Goal: Task Accomplishment & Management: Use online tool/utility

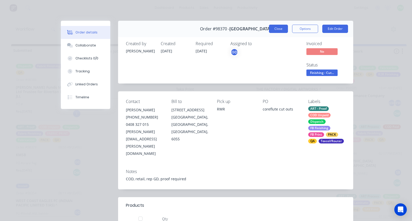
scroll to position [0, 636]
click at [281, 29] on button "Close" at bounding box center [278, 29] width 19 height 8
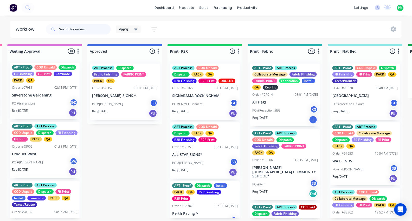
scroll to position [0, 483]
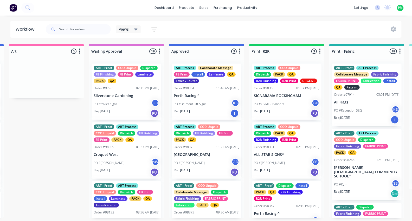
scroll to position [0, 415]
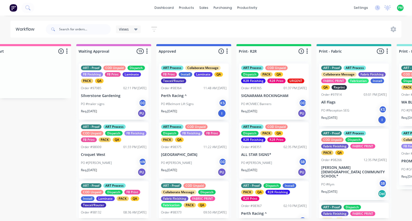
click at [170, 94] on p "Perth Racing ^" at bounding box center [193, 96] width 65 height 4
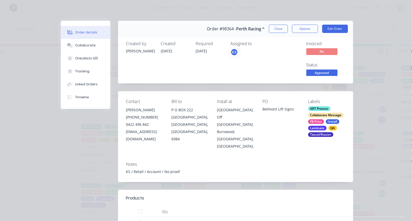
click at [313, 73] on span "Approved" at bounding box center [321, 73] width 31 height 6
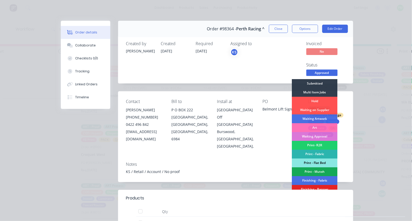
click at [312, 165] on div "Print - Flat Bed" at bounding box center [314, 163] width 45 height 9
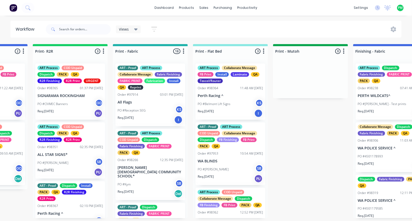
scroll to position [0, 685]
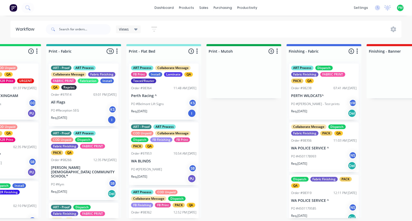
click at [161, 94] on p "Perth Racing ^" at bounding box center [163, 96] width 65 height 4
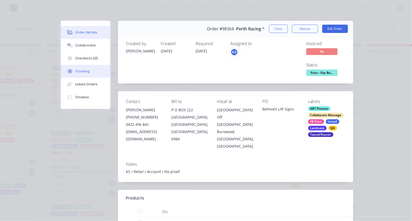
click at [89, 76] on button "Tracking" at bounding box center [85, 71] width 49 height 13
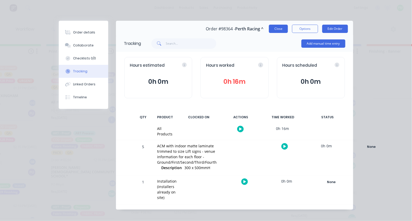
click at [282, 27] on button "Close" at bounding box center [278, 29] width 19 height 8
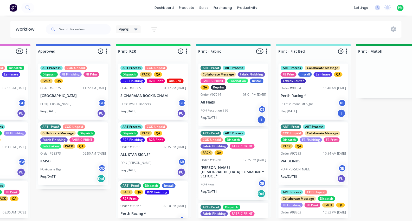
scroll to position [0, 532]
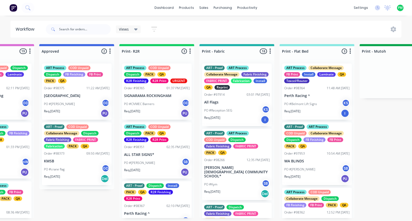
click at [82, 99] on div "PO #[PERSON_NAME] GD" at bounding box center [76, 104] width 65 height 10
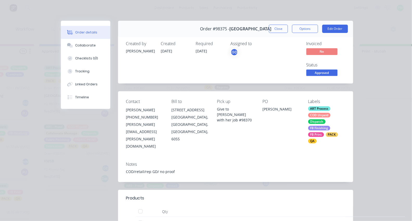
click at [308, 71] on span "Approved" at bounding box center [321, 73] width 31 height 6
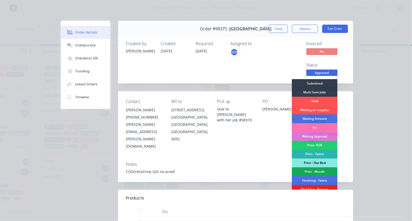
click at [316, 160] on div "Print - Flat Bed" at bounding box center [314, 163] width 45 height 9
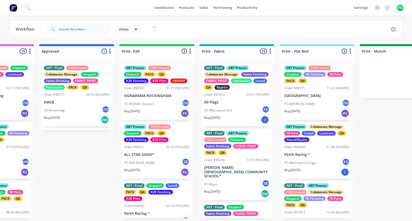
click at [311, 108] on div "PO #[PERSON_NAME] GD" at bounding box center [316, 104] width 65 height 10
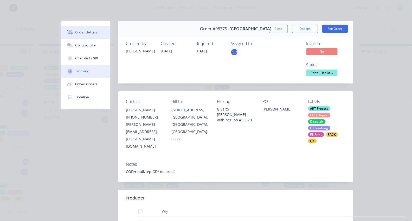
click at [68, 74] on icon at bounding box center [70, 71] width 5 height 5
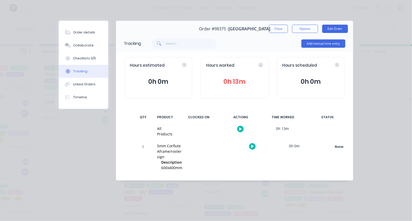
click at [251, 147] on icon "button" at bounding box center [252, 146] width 3 height 3
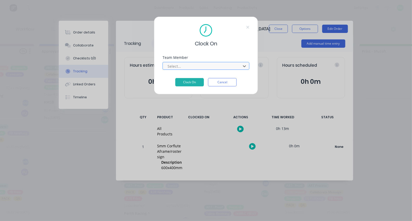
click at [199, 70] on div at bounding box center [202, 66] width 71 height 6
type input "pro"
click at [189, 84] on button "Clock On" at bounding box center [189, 82] width 29 height 8
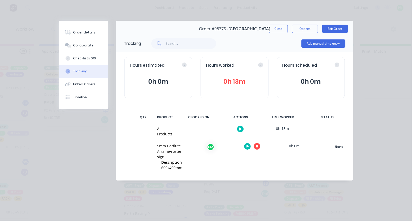
click at [255, 145] on button "button" at bounding box center [257, 146] width 6 height 6
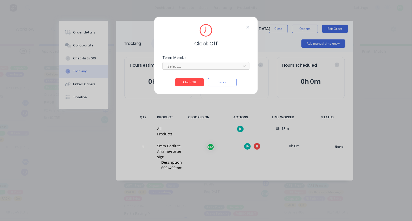
click at [198, 65] on div "Select..." at bounding box center [202, 66] width 74 height 8
type input "pro"
click at [189, 84] on button "Clock Off" at bounding box center [189, 82] width 29 height 8
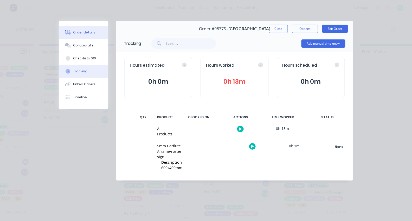
click at [77, 36] on button "Order details" at bounding box center [83, 32] width 49 height 13
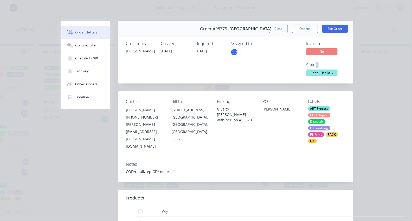
click at [316, 67] on div "Status Print - Flat Be..." at bounding box center [325, 70] width 39 height 15
click at [316, 72] on span "Print - Flat Be..." at bounding box center [321, 73] width 31 height 6
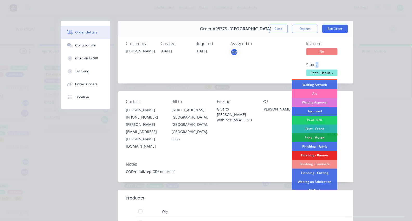
scroll to position [42, 0]
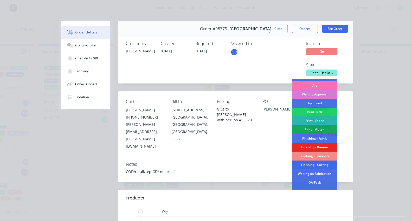
click at [316, 164] on div "Finishing - Cutting" at bounding box center [314, 165] width 45 height 9
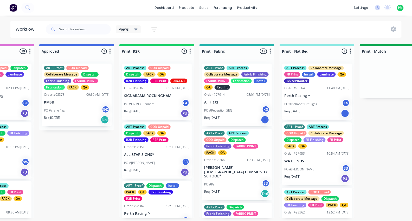
click at [316, 96] on p "Perth Racing ^" at bounding box center [316, 96] width 65 height 4
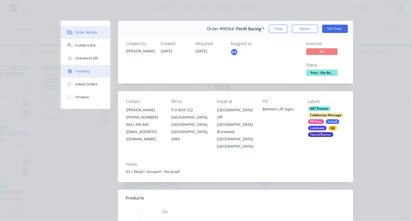
click at [76, 69] on button "Tracking" at bounding box center [85, 71] width 49 height 13
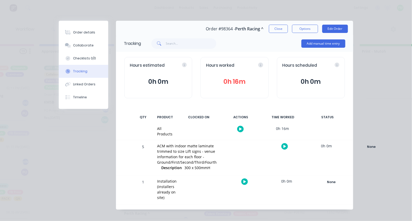
click at [283, 147] on icon "button" at bounding box center [284, 146] width 3 height 3
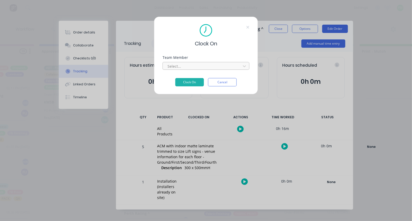
click at [194, 67] on div at bounding box center [202, 66] width 71 height 6
click at [185, 84] on button "Clock On" at bounding box center [189, 82] width 29 height 8
click at [183, 70] on div "Select..." at bounding box center [202, 66] width 74 height 8
type input "pro"
click at [189, 88] on button "Clock On" at bounding box center [189, 86] width 29 height 8
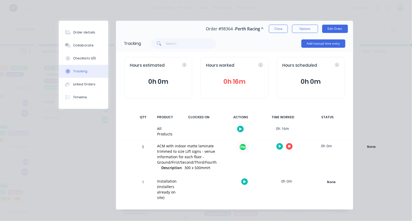
click at [286, 148] on button "button" at bounding box center [289, 146] width 6 height 6
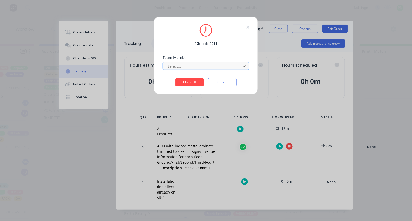
click at [209, 70] on div at bounding box center [202, 66] width 71 height 6
type input "pro"
click at [189, 84] on button "Clock Off" at bounding box center [189, 82] width 29 height 8
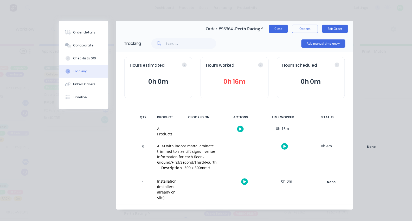
click at [277, 25] on button "Close" at bounding box center [278, 29] width 19 height 8
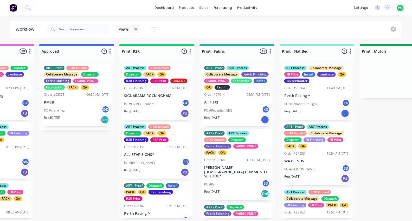
click at [300, 94] on p "Perth Racing ^" at bounding box center [316, 96] width 65 height 4
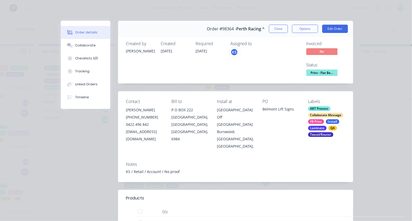
click at [327, 75] on span "Print - Flat Be..." at bounding box center [321, 73] width 31 height 6
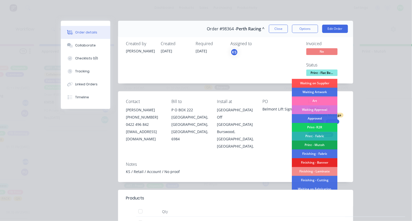
scroll to position [27, 0]
click at [316, 171] on div "Finishing - Laminate" at bounding box center [314, 171] width 45 height 9
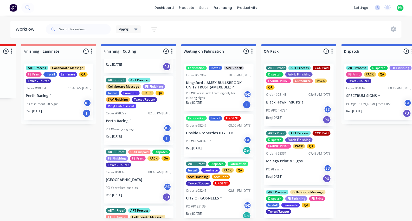
scroll to position [48, 0]
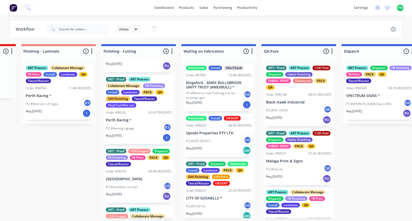
click at [136, 119] on p "Perth Racing ^" at bounding box center [138, 120] width 65 height 4
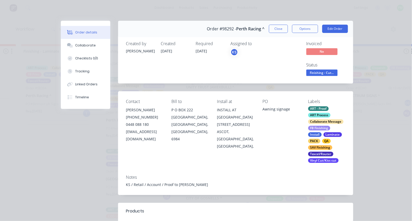
scroll to position [0, 0]
click at [273, 28] on button "Close" at bounding box center [278, 29] width 19 height 8
